Goal: Information Seeking & Learning: Learn about a topic

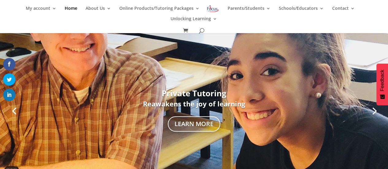
scroll to position [143, 0]
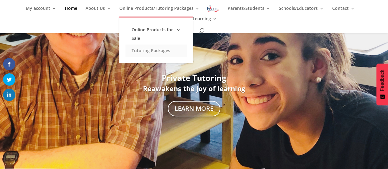
click at [161, 48] on link "Tutoring Packages" at bounding box center [156, 51] width 61 height 12
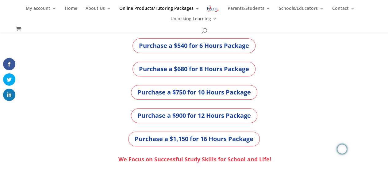
scroll to position [223, 0]
